Goal: Task Accomplishment & Management: Complete application form

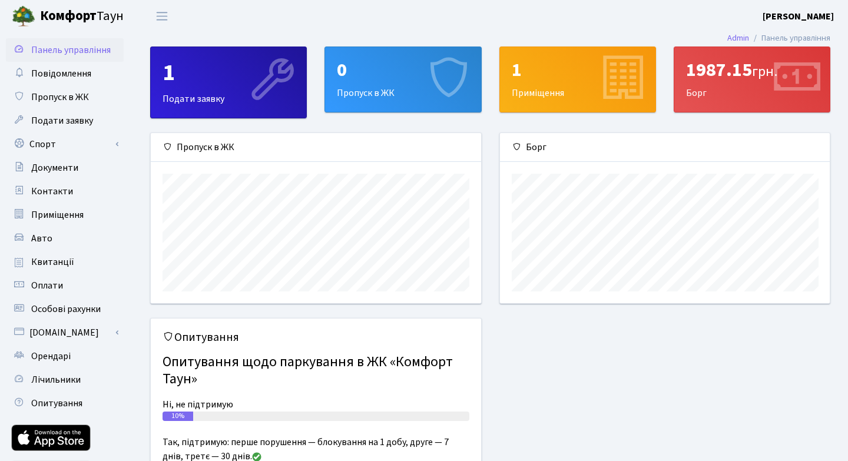
scroll to position [170, 330]
click at [62, 94] on span "Пропуск в ЖК" at bounding box center [60, 97] width 58 height 13
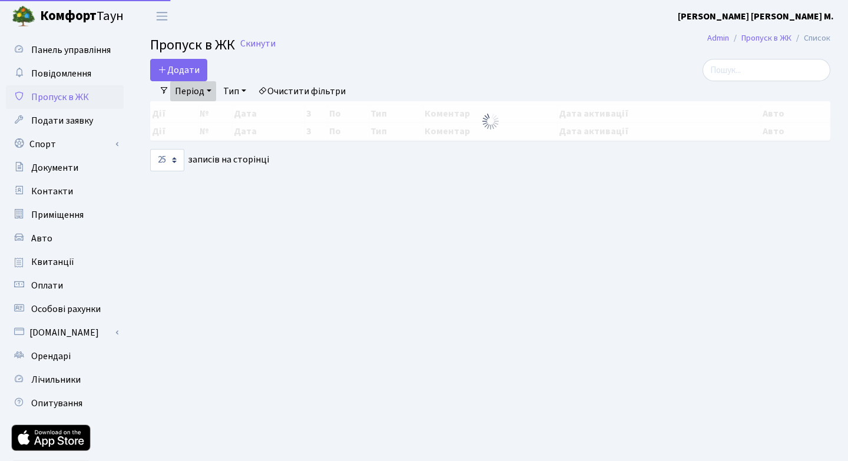
select select "25"
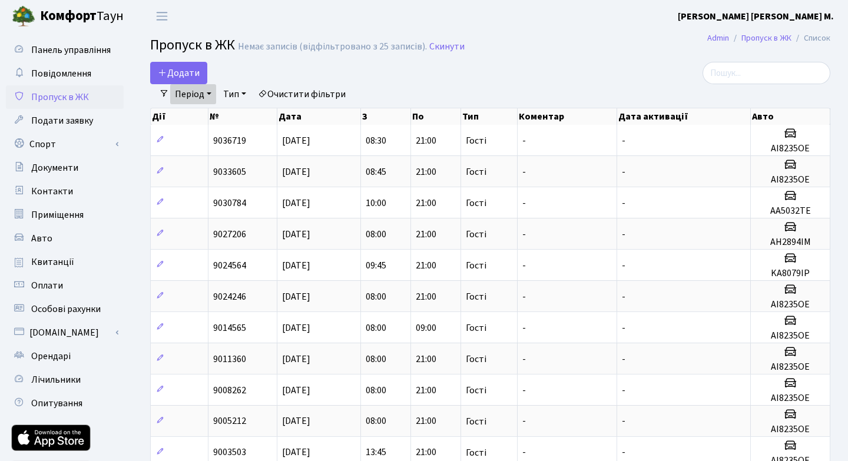
click at [210, 91] on link "Період" at bounding box center [193, 94] width 46 height 20
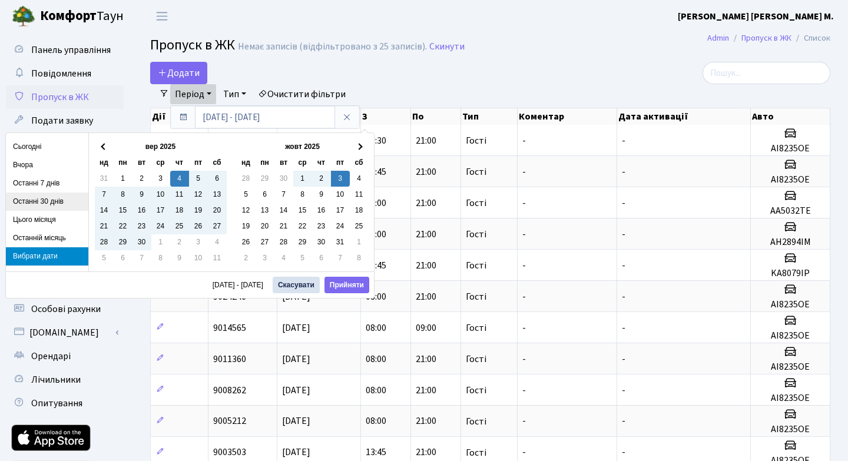
click at [36, 197] on li "Останні 30 днів" at bounding box center [47, 201] width 82 height 18
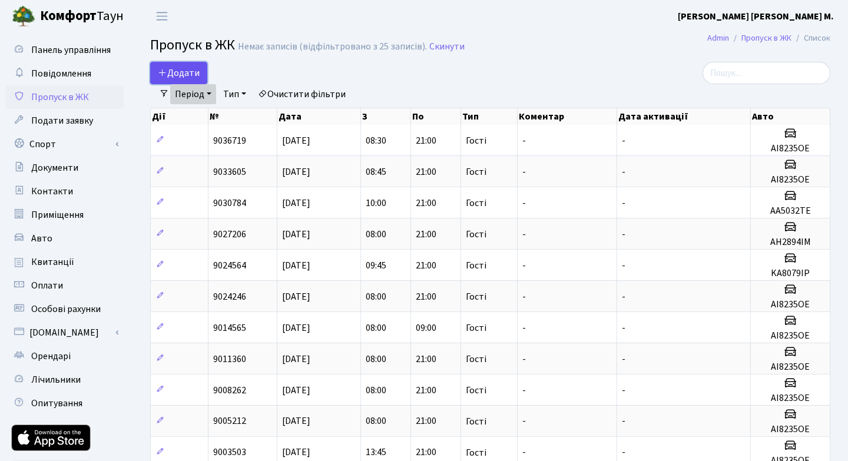
click at [179, 68] on span "Додати" at bounding box center [179, 73] width 42 height 13
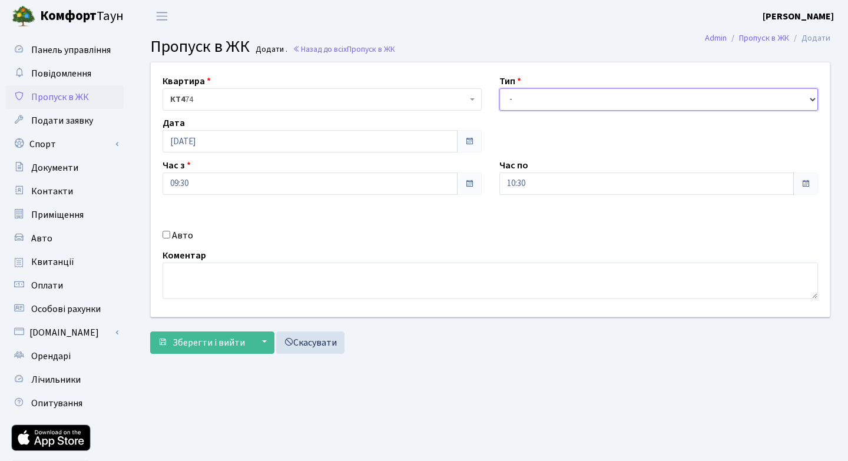
click at [811, 99] on select "- Доставка Таксі Гості Сервіс" at bounding box center [658, 99] width 319 height 22
select select "3"
click at [207, 182] on input "09:30" at bounding box center [309, 183] width 295 height 22
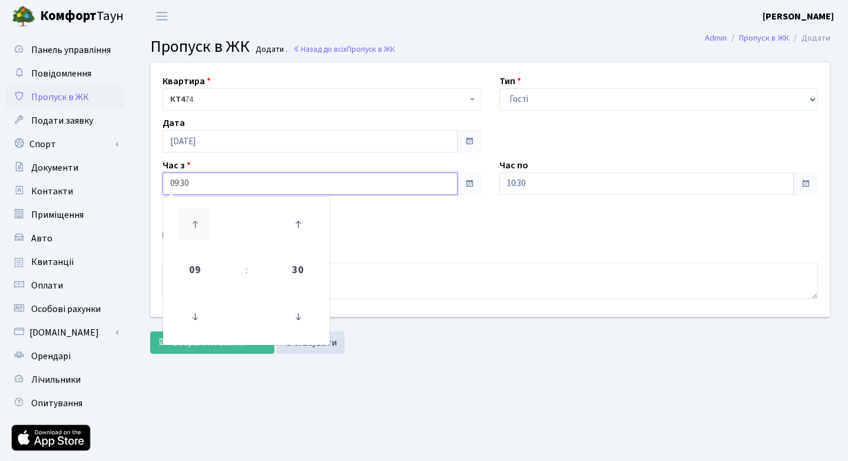
click at [194, 223] on icon at bounding box center [195, 224] width 32 height 32
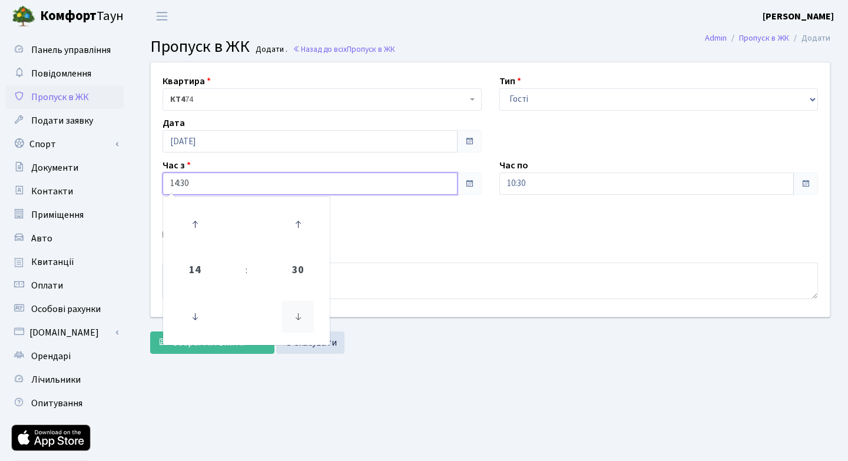
click at [297, 314] on icon at bounding box center [298, 317] width 32 height 32
type input "14:00"
click at [560, 218] on div "Квартира <b>КТ4</b>&nbsp;&nbsp;&nbsp;74 КТ4 74 Тип - Доставка Таксі Гості Серві…" at bounding box center [490, 189] width 696 height 254
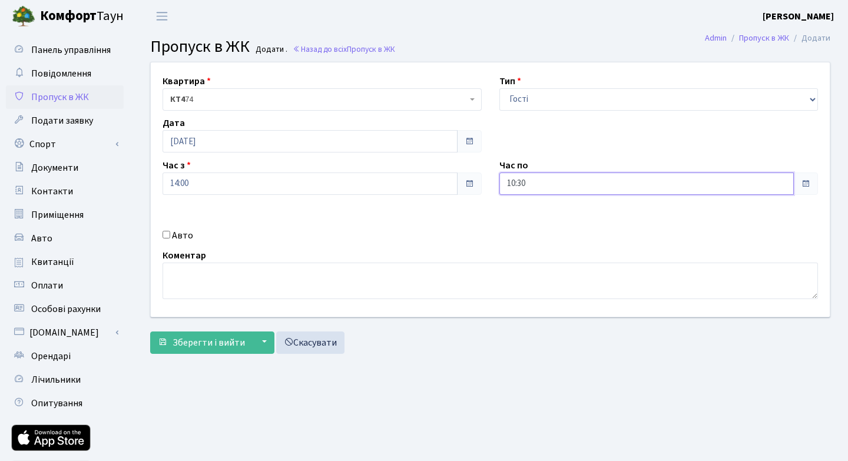
click at [679, 184] on input "10:30" at bounding box center [646, 183] width 295 height 22
click at [528, 224] on icon at bounding box center [532, 224] width 32 height 32
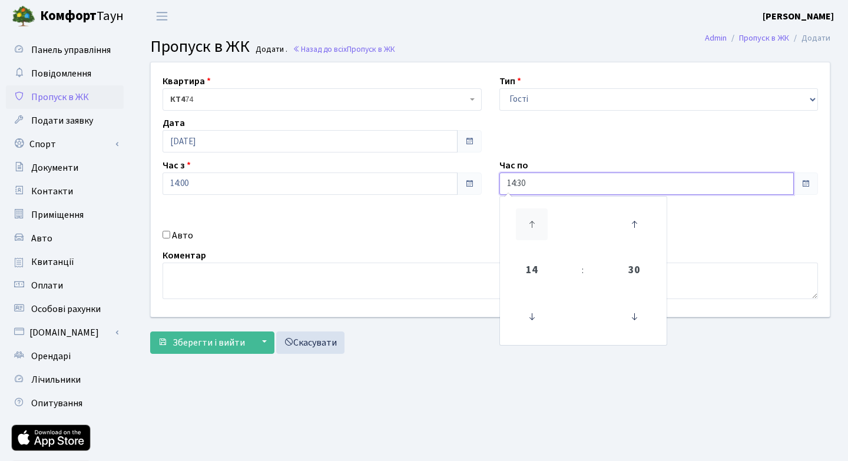
click at [528, 224] on icon at bounding box center [532, 224] width 32 height 32
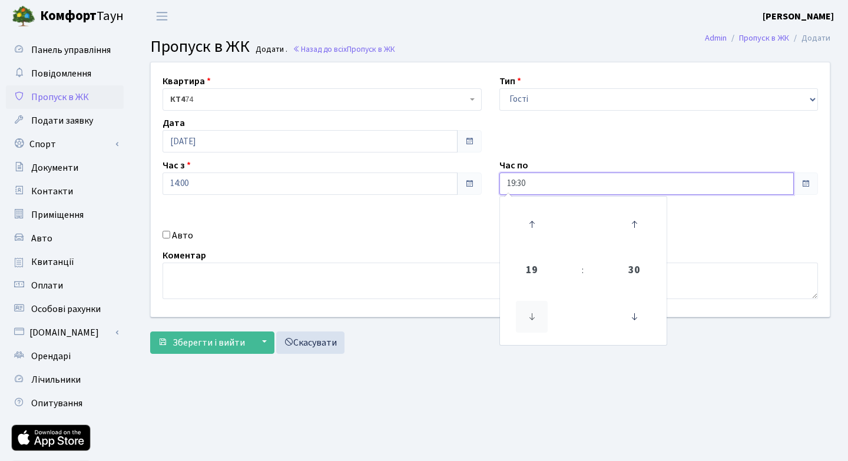
click at [530, 316] on icon at bounding box center [532, 317] width 32 height 32
click at [632, 316] on icon at bounding box center [634, 317] width 32 height 32
type input "18:00"
click at [727, 235] on div "Квартира <b>КТ4</b>&nbsp;&nbsp;&nbsp;74 КТ4 74 Тип - Доставка Таксі Гості Серві…" at bounding box center [490, 189] width 696 height 254
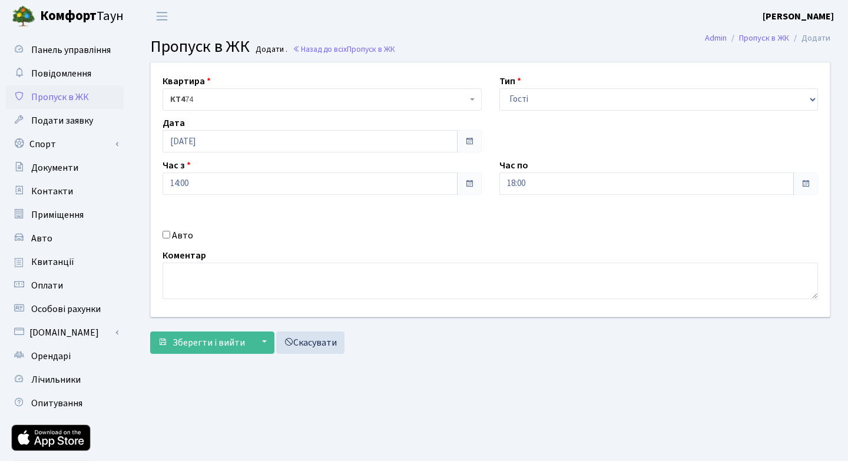
click at [165, 233] on input "Авто" at bounding box center [166, 235] width 8 height 8
checkbox input "true"
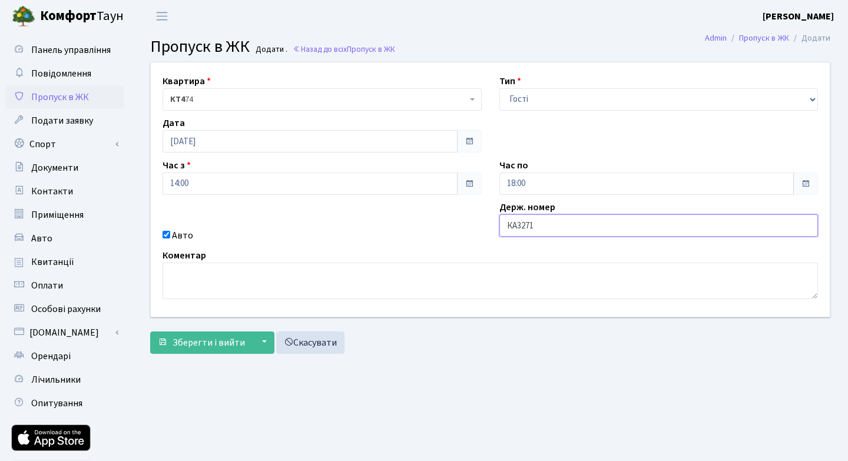
click at [517, 228] on input "КА3271" at bounding box center [658, 225] width 319 height 22
click at [537, 224] on input "KA3271" at bounding box center [658, 225] width 319 height 22
type input "KA3271EA"
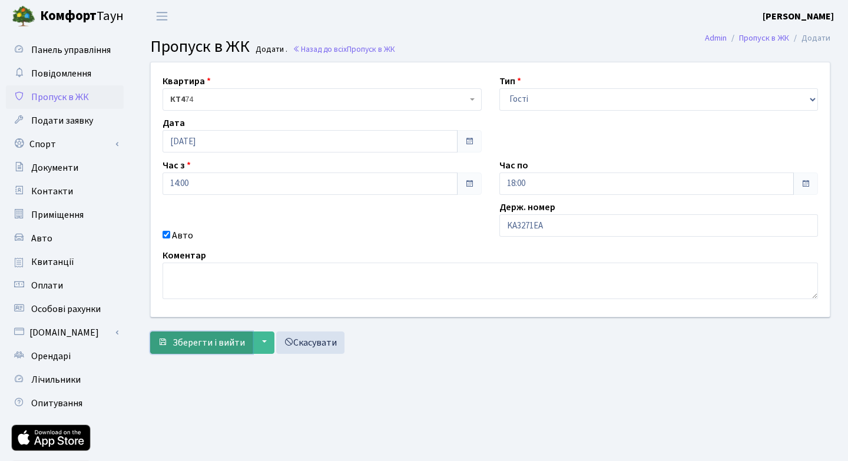
click at [209, 340] on span "Зберегти і вийти" at bounding box center [208, 342] width 72 height 13
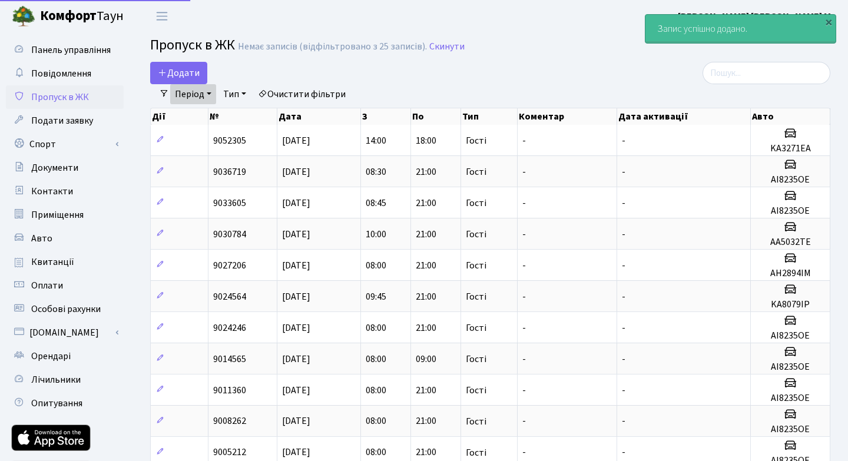
select select "25"
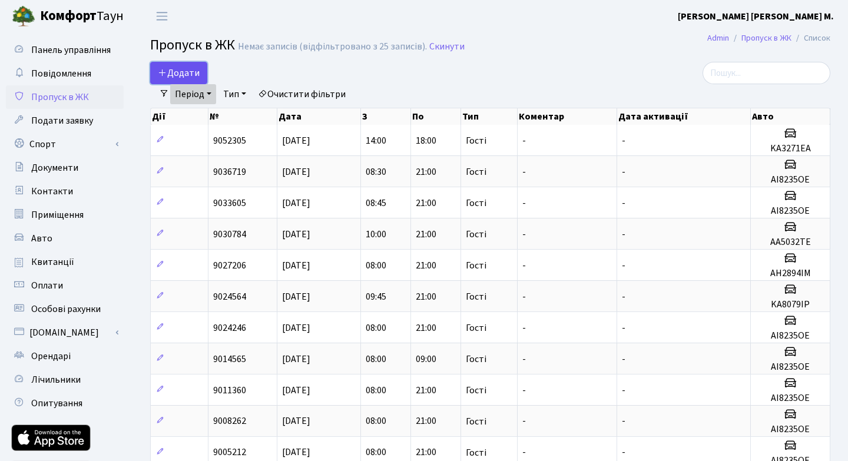
click at [181, 71] on span "Додати" at bounding box center [179, 73] width 42 height 13
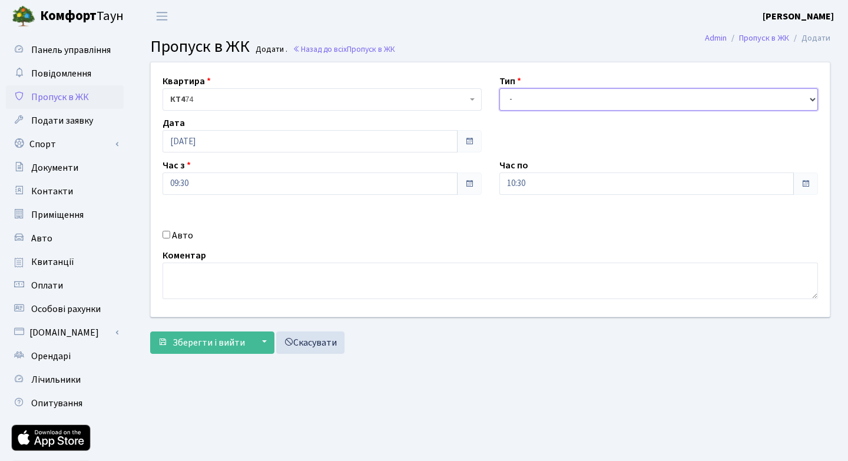
click at [812, 100] on select "- Доставка Таксі Гості Сервіс" at bounding box center [658, 99] width 319 height 22
select select "3"
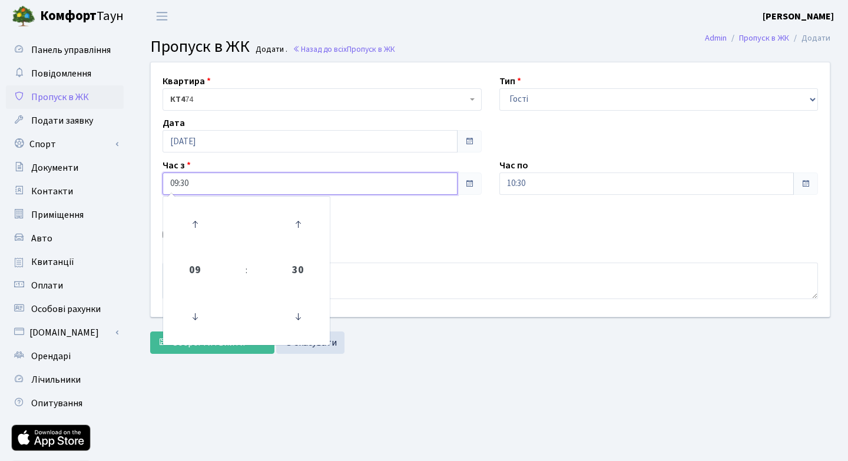
click at [200, 184] on input "09:30" at bounding box center [309, 183] width 295 height 22
click at [194, 221] on icon at bounding box center [195, 224] width 32 height 32
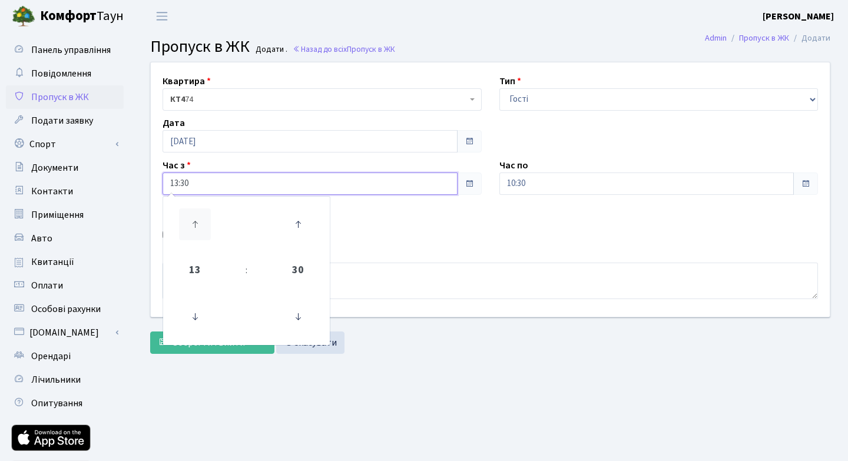
click at [194, 221] on icon at bounding box center [195, 224] width 32 height 32
click at [298, 317] on icon at bounding box center [298, 317] width 32 height 32
type input "14:00"
click at [449, 225] on div "Квартира <b>КТ4</b>&nbsp;&nbsp;&nbsp;74 КТ4 74 Тип - Доставка Таксі Гості Серві…" at bounding box center [490, 189] width 696 height 254
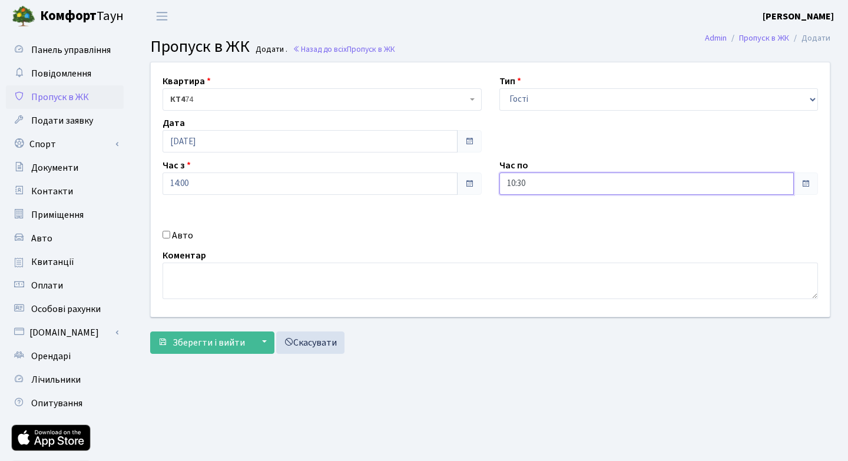
click at [764, 183] on input "10:30" at bounding box center [646, 183] width 295 height 22
click at [532, 314] on icon at bounding box center [532, 317] width 32 height 32
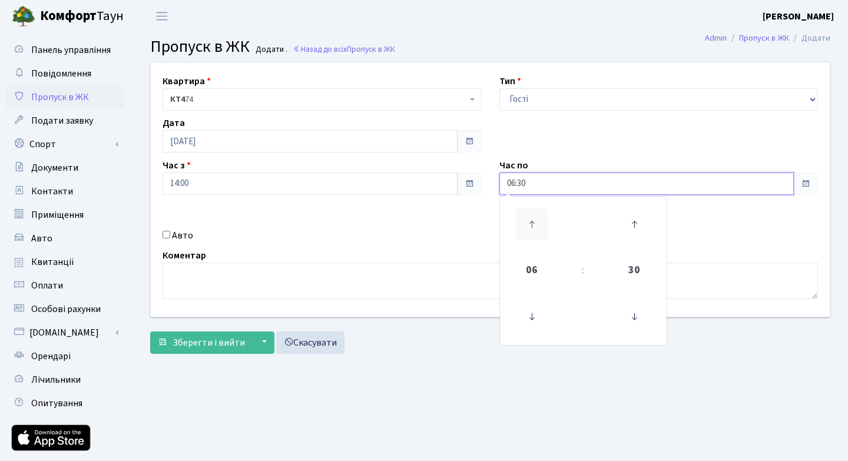
click at [531, 219] on icon at bounding box center [532, 224] width 32 height 32
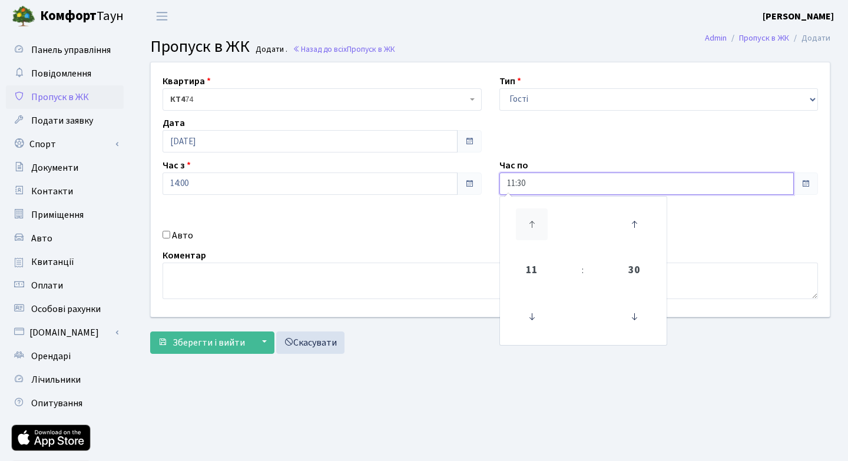
click at [531, 219] on icon at bounding box center [532, 224] width 32 height 32
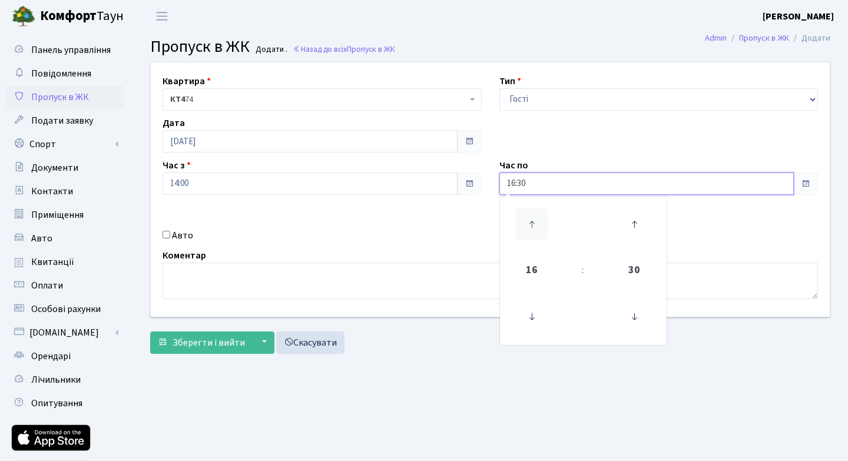
click at [531, 219] on icon at bounding box center [532, 224] width 32 height 32
click at [531, 314] on icon at bounding box center [532, 317] width 32 height 32
click at [630, 317] on icon at bounding box center [634, 317] width 32 height 32
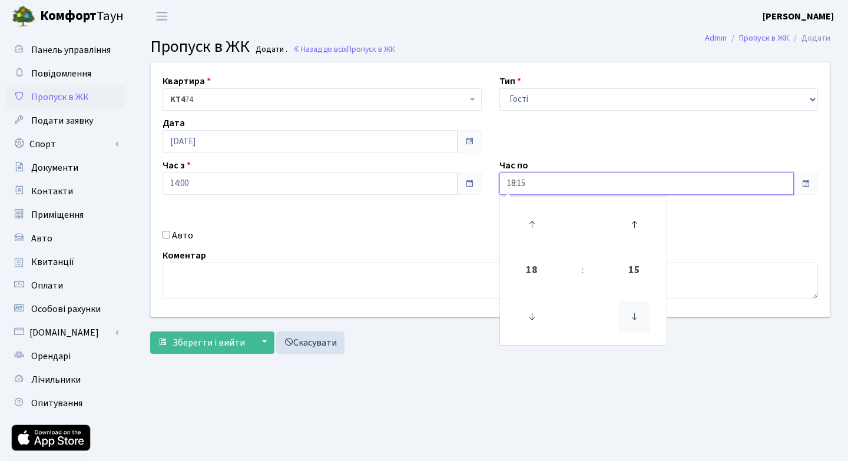
click at [630, 317] on icon at bounding box center [634, 317] width 32 height 32
type input "18:00"
click at [684, 228] on div "Квартира <b>КТ4</b>&nbsp;&nbsp;&nbsp;74 КТ4 74 Тип - Доставка Таксі Гості Серві…" at bounding box center [490, 189] width 696 height 254
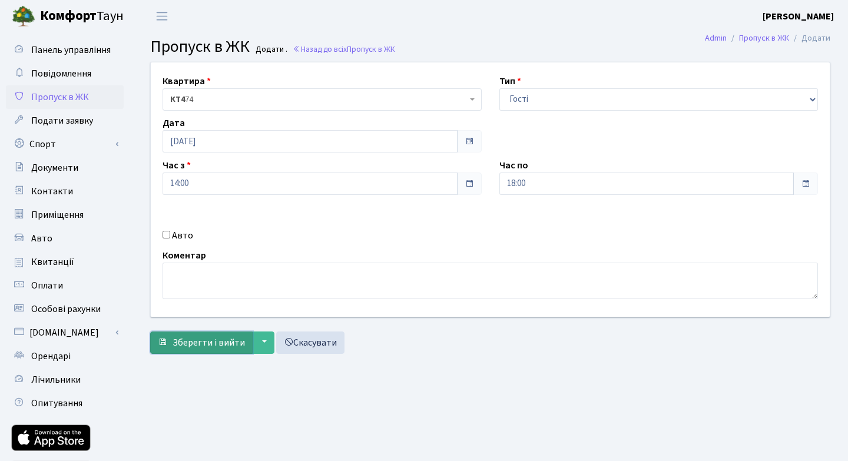
click at [199, 339] on span "Зберегти і вийти" at bounding box center [208, 342] width 72 height 13
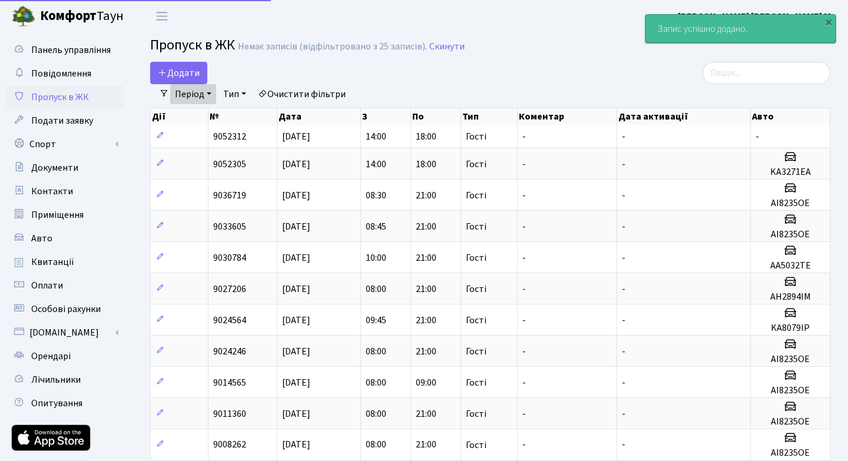
select select "25"
